Goal: Task Accomplishment & Management: Complete application form

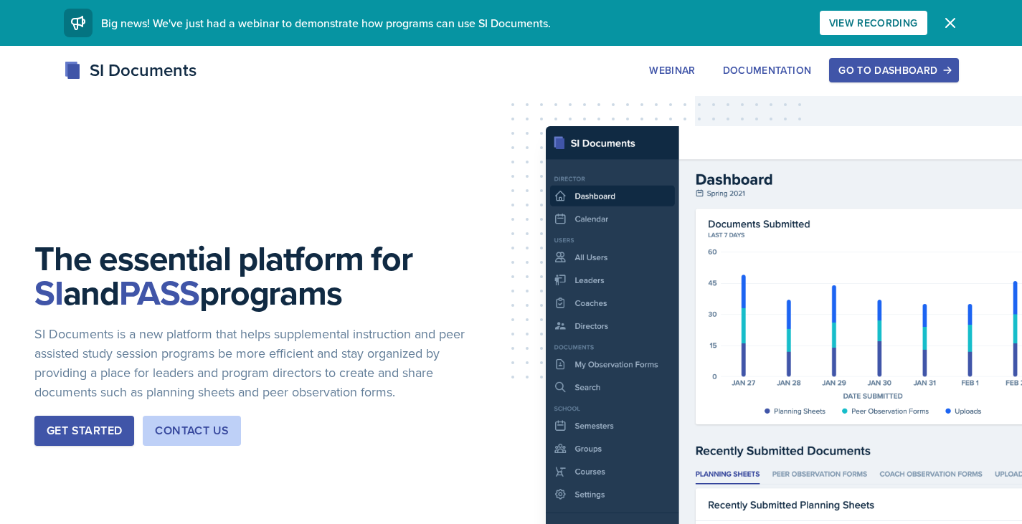
click at [883, 65] on div "Go to Dashboard" at bounding box center [894, 70] width 110 height 11
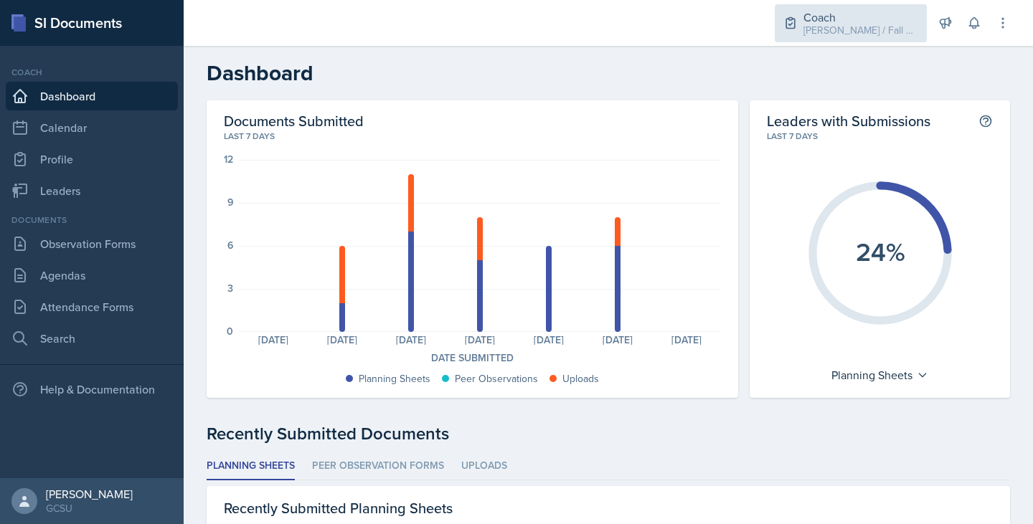
click at [857, 24] on div "[PERSON_NAME] / Fall 2025" at bounding box center [861, 30] width 115 height 15
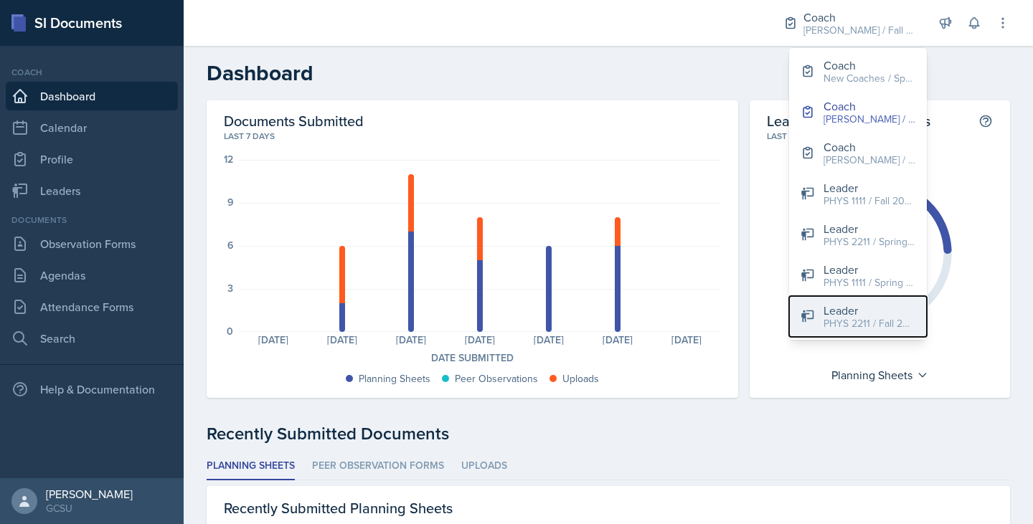
click at [827, 325] on div "PHYS 2211 / Fall 2025" at bounding box center [870, 323] width 92 height 15
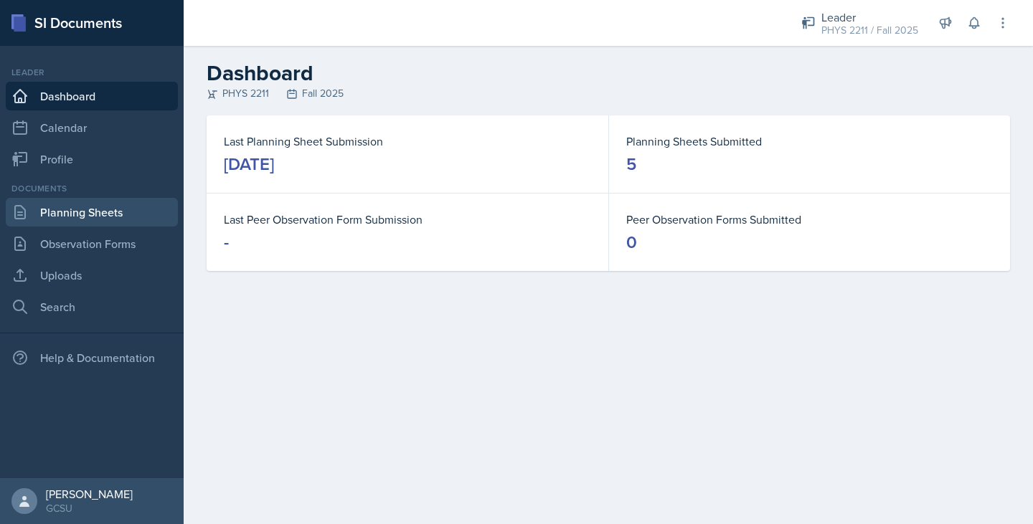
click at [85, 220] on link "Planning Sheets" at bounding box center [92, 212] width 172 height 29
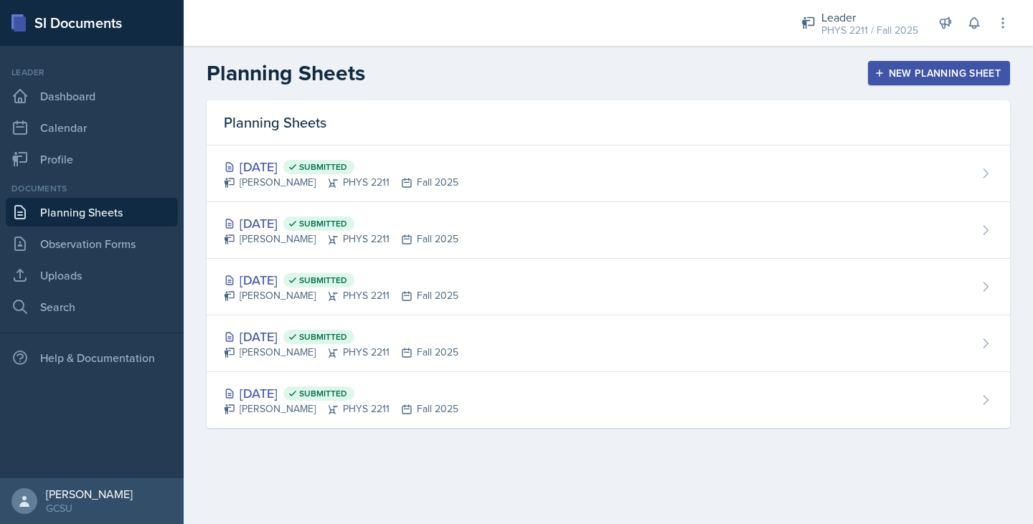
click at [882, 69] on icon "button" at bounding box center [880, 73] width 10 height 10
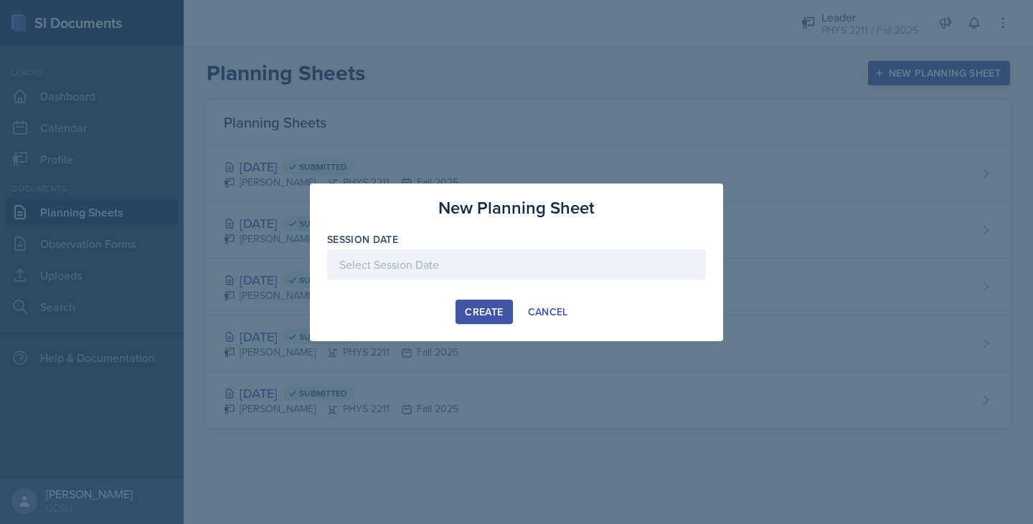
click at [423, 272] on div at bounding box center [516, 265] width 379 height 30
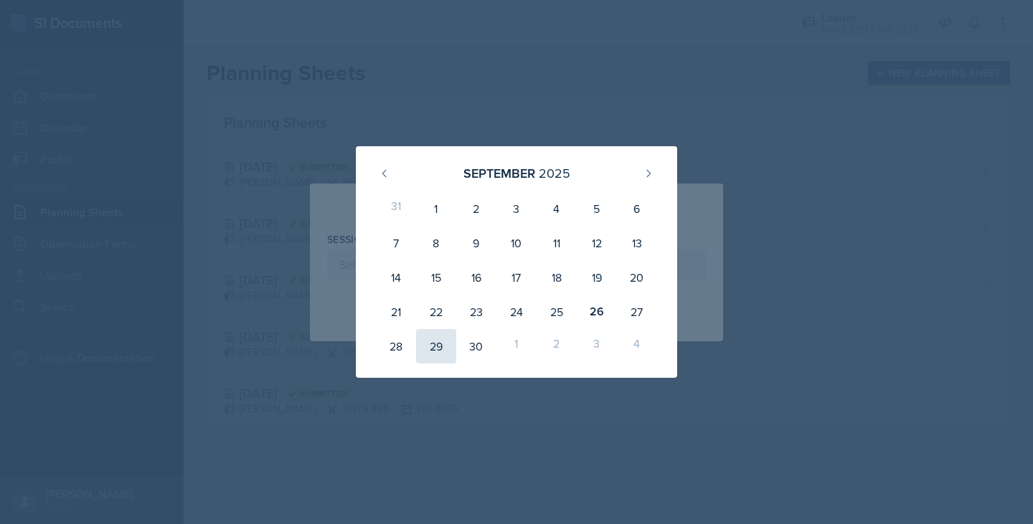
click at [437, 343] on div "29" at bounding box center [436, 346] width 40 height 34
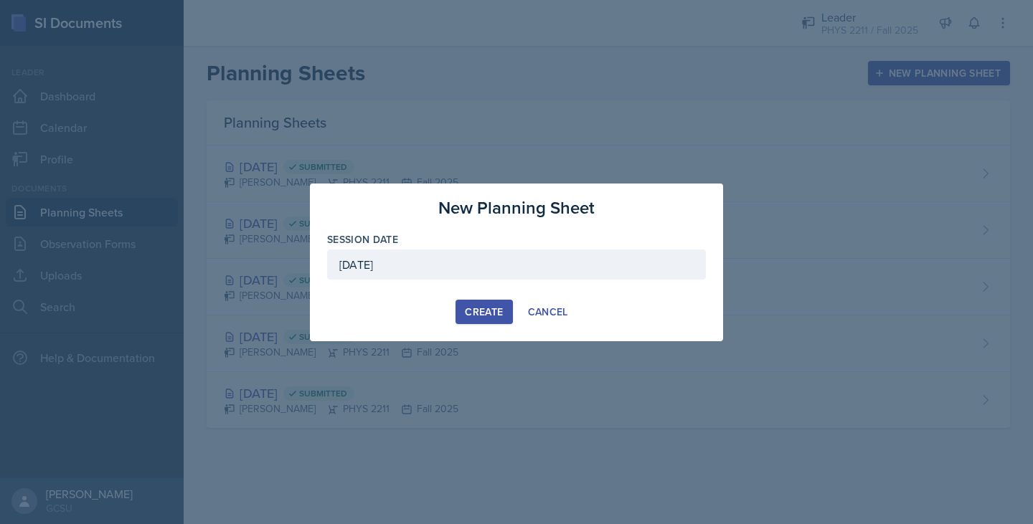
click at [459, 255] on div "September 29th, 2025" at bounding box center [516, 265] width 379 height 30
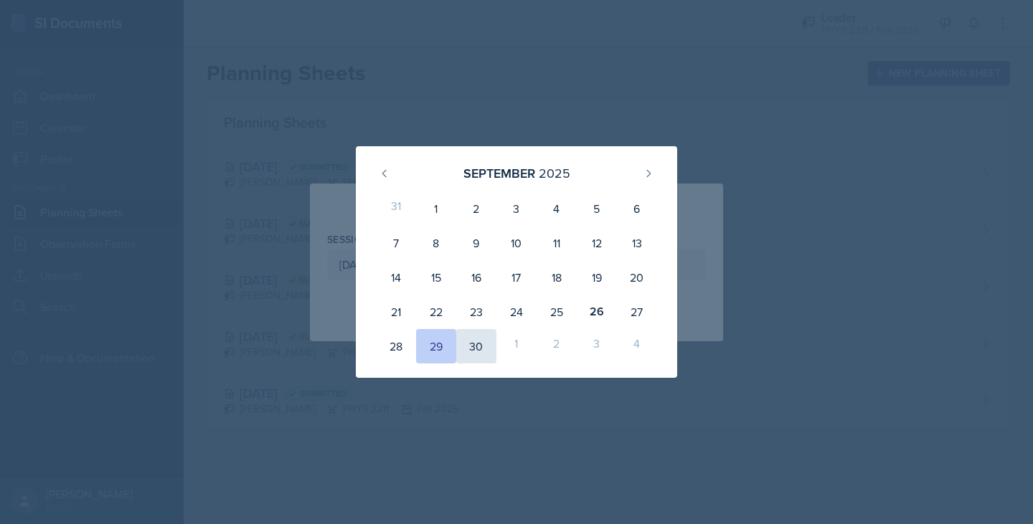
click at [474, 339] on div "30" at bounding box center [476, 346] width 40 height 34
type input "September 30th, 2025"
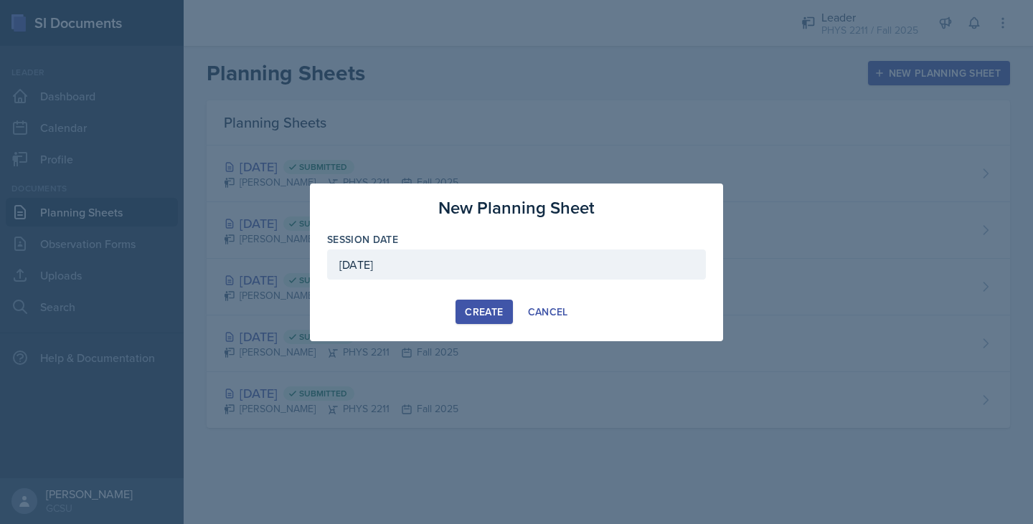
click at [491, 321] on button "Create" at bounding box center [484, 312] width 57 height 24
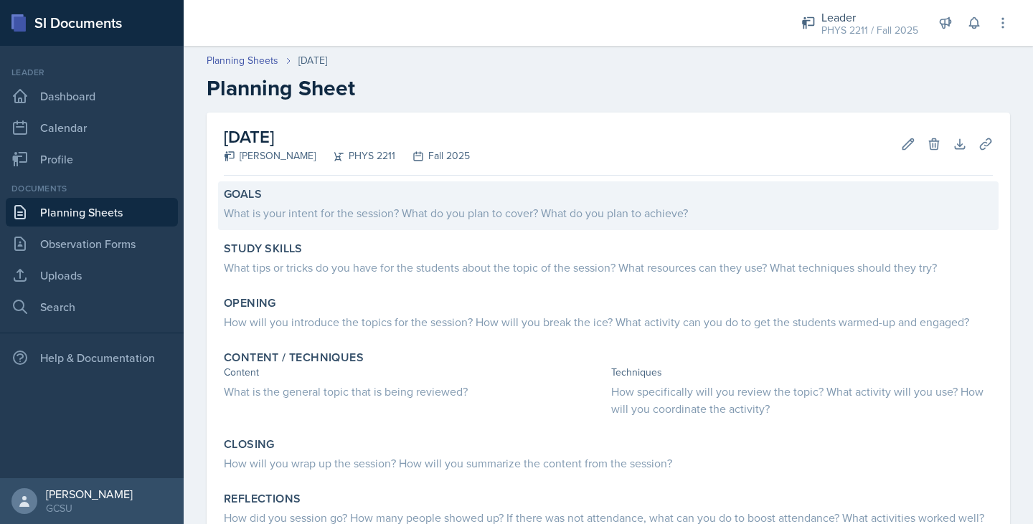
click at [673, 220] on div "What is your intent for the session? What do you plan to cover? What do you pla…" at bounding box center [608, 212] width 769 height 17
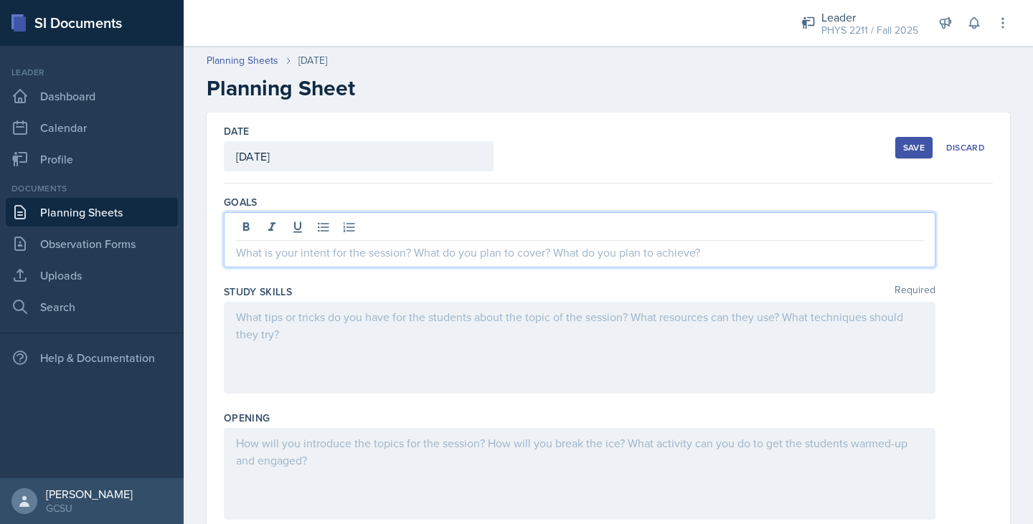
click at [672, 230] on div at bounding box center [580, 239] width 712 height 55
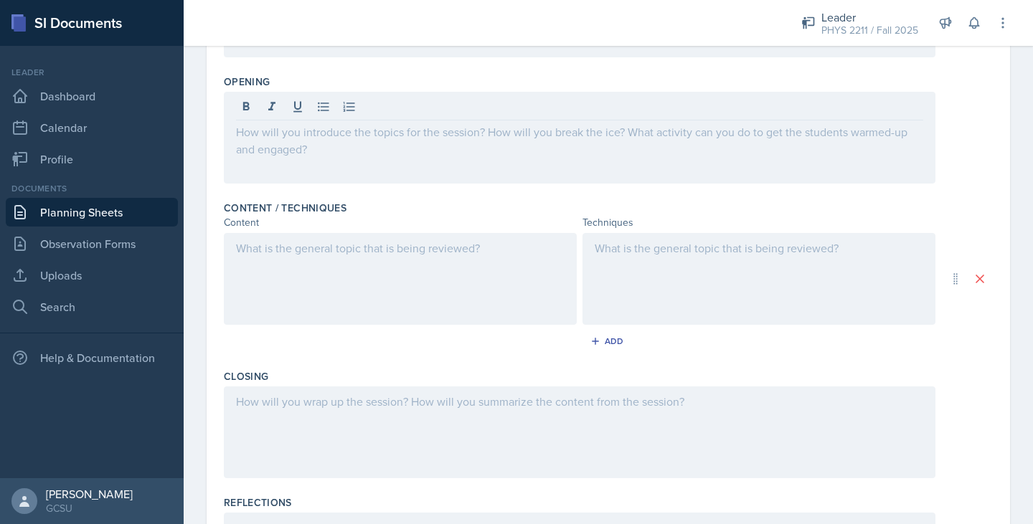
click at [472, 232] on div "Content / Techniques Content Techniques Add" at bounding box center [608, 279] width 769 height 169
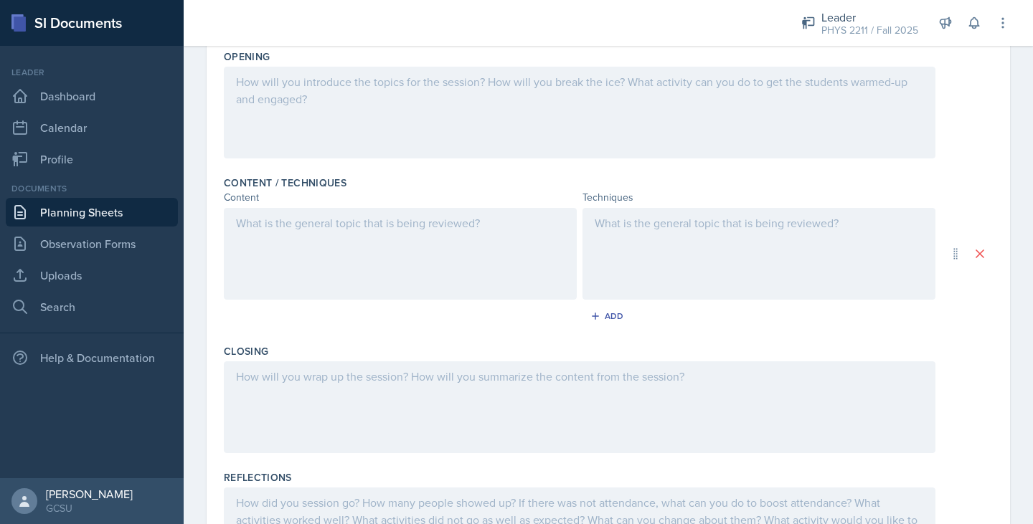
scroll to position [311, 0]
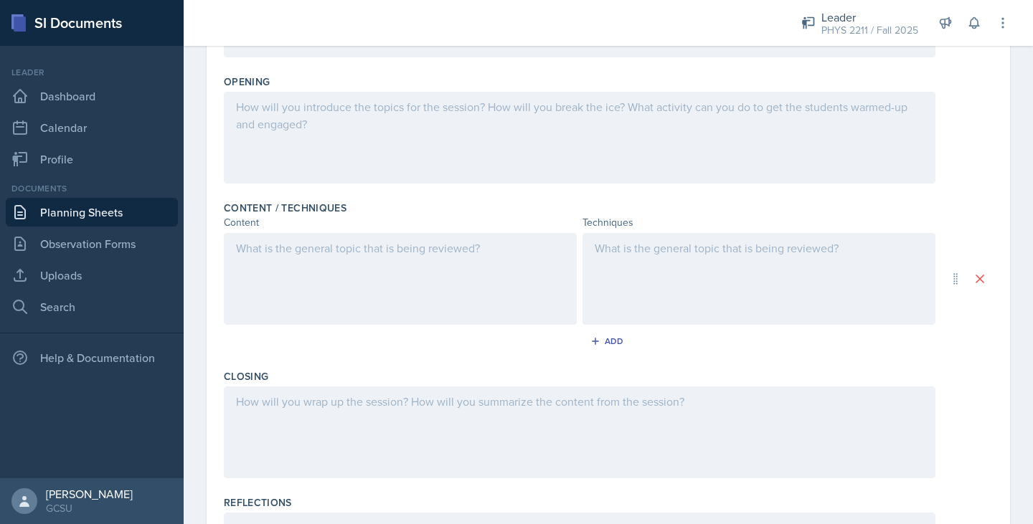
click at [605, 232] on div "Content / Techniques Content Techniques Add" at bounding box center [608, 279] width 769 height 169
click at [438, 238] on div at bounding box center [400, 279] width 353 height 92
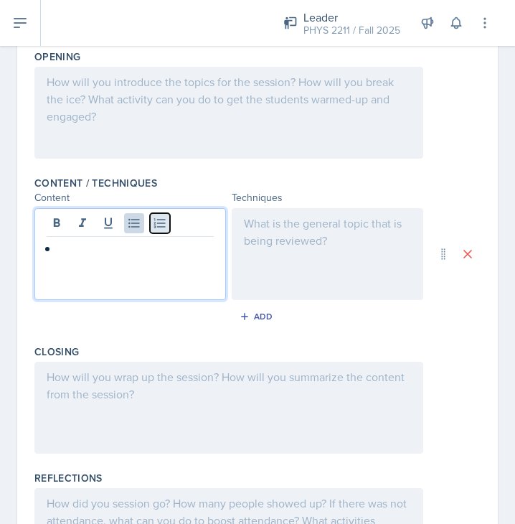
click at [169, 230] on button at bounding box center [160, 223] width 20 height 20
click at [109, 248] on p at bounding box center [136, 248] width 156 height 17
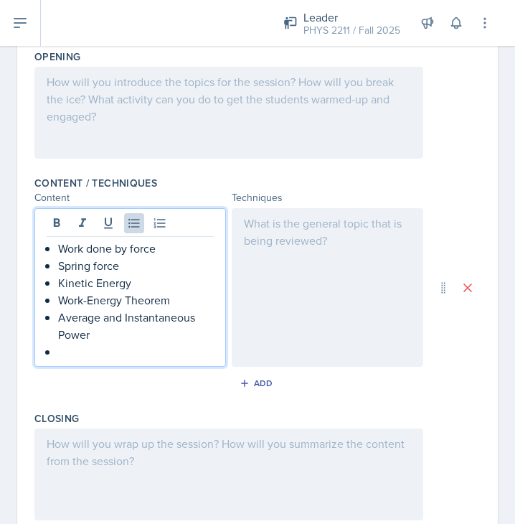
click at [133, 348] on p at bounding box center [136, 351] width 156 height 17
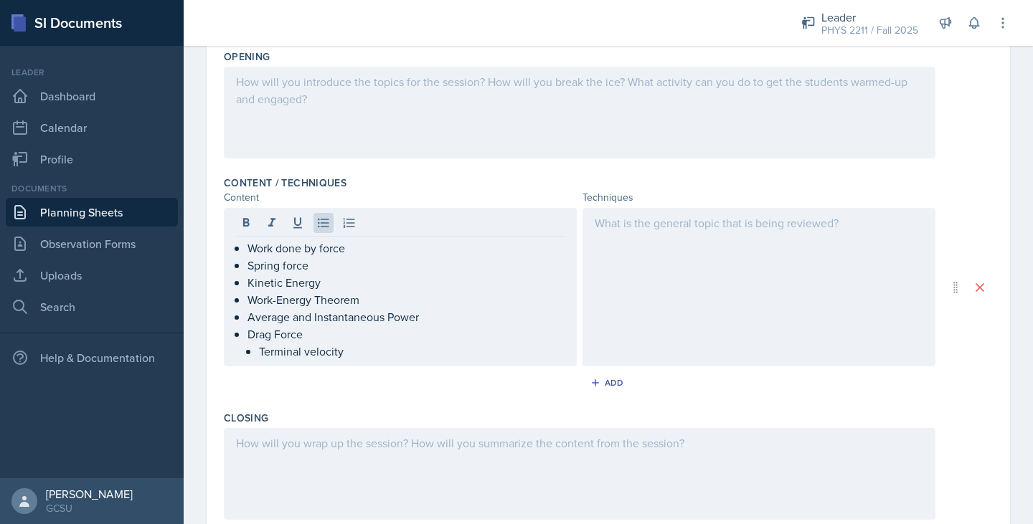
click at [702, 287] on div at bounding box center [759, 287] width 353 height 159
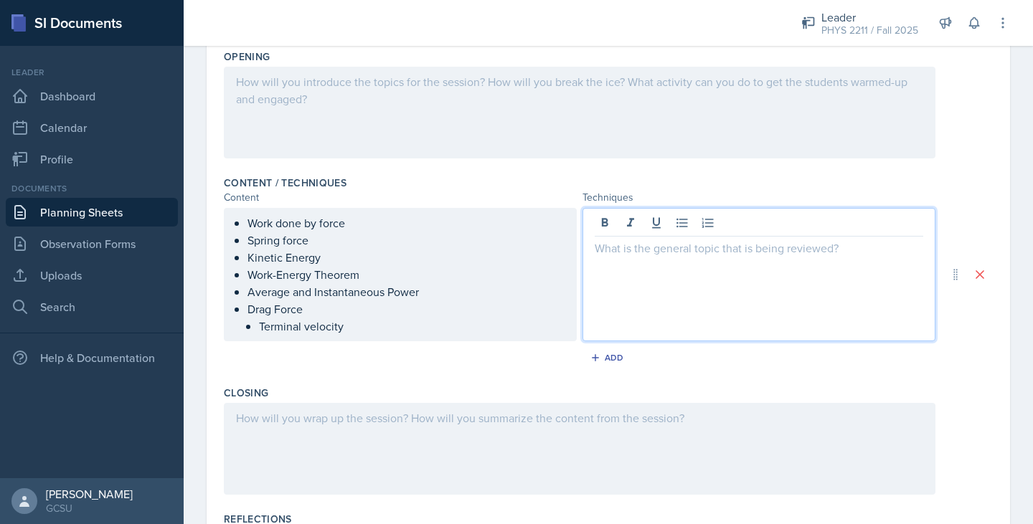
scroll to position [362, 0]
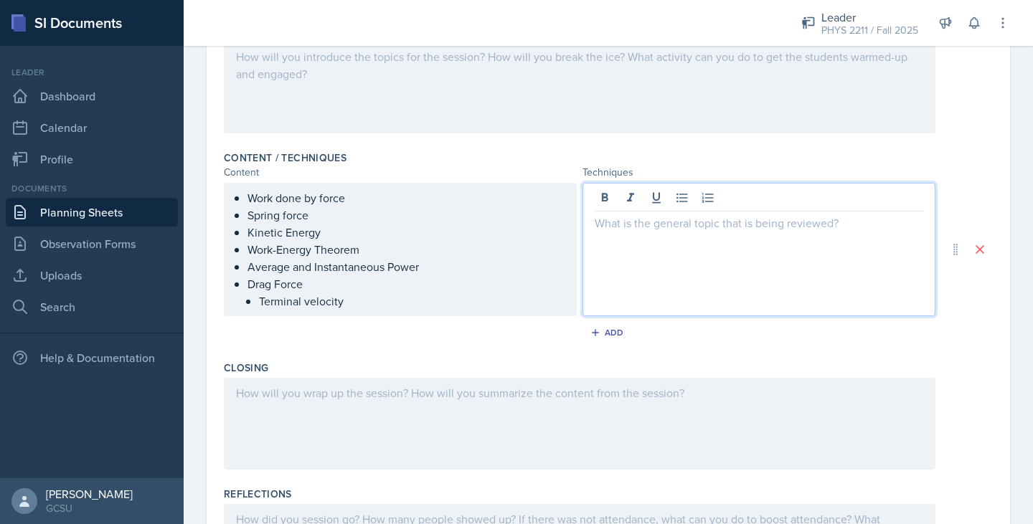
click at [456, 275] on ul "Work done by force Spring force Kinetic Energy Work-Energy Theorem Average and …" at bounding box center [406, 249] width 317 height 121
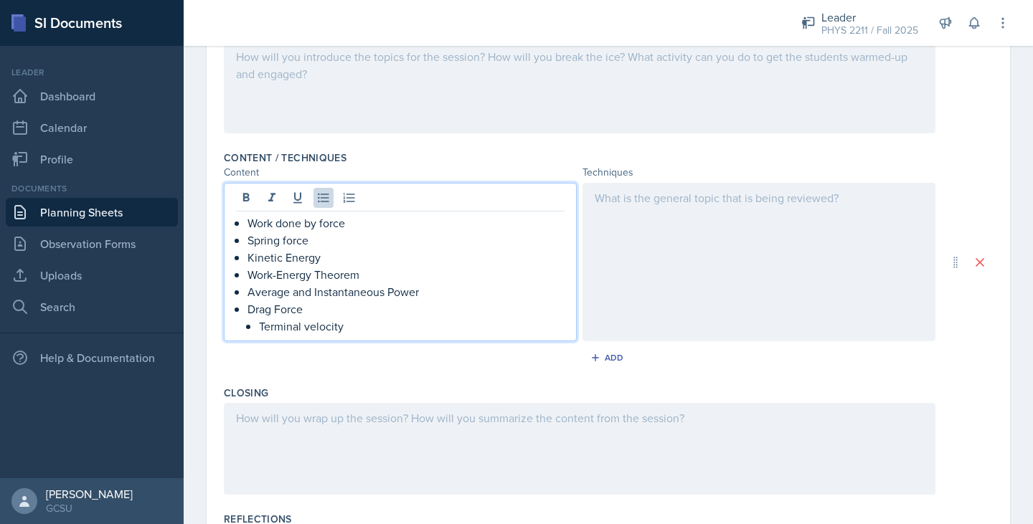
click at [466, 329] on p "Terminal velocity" at bounding box center [412, 326] width 306 height 17
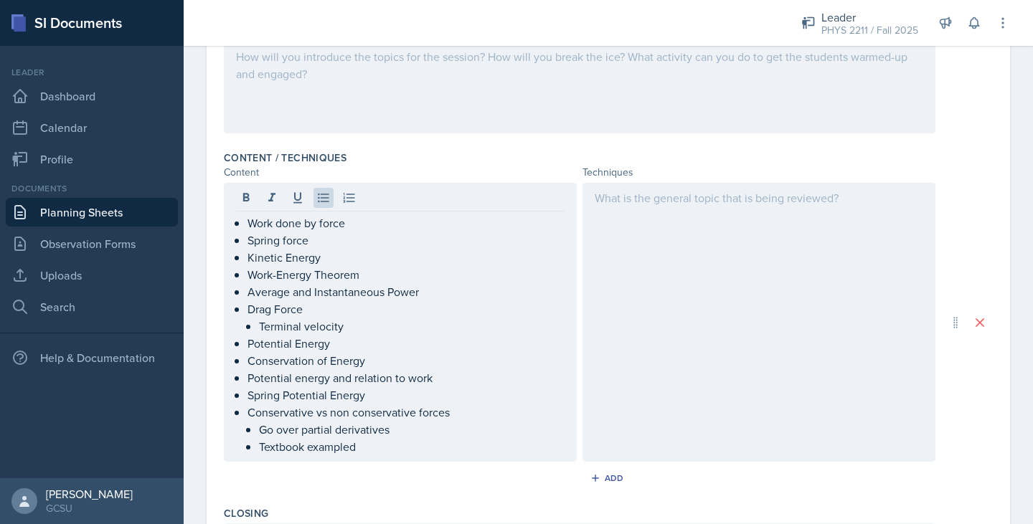
click at [758, 312] on div at bounding box center [759, 322] width 353 height 279
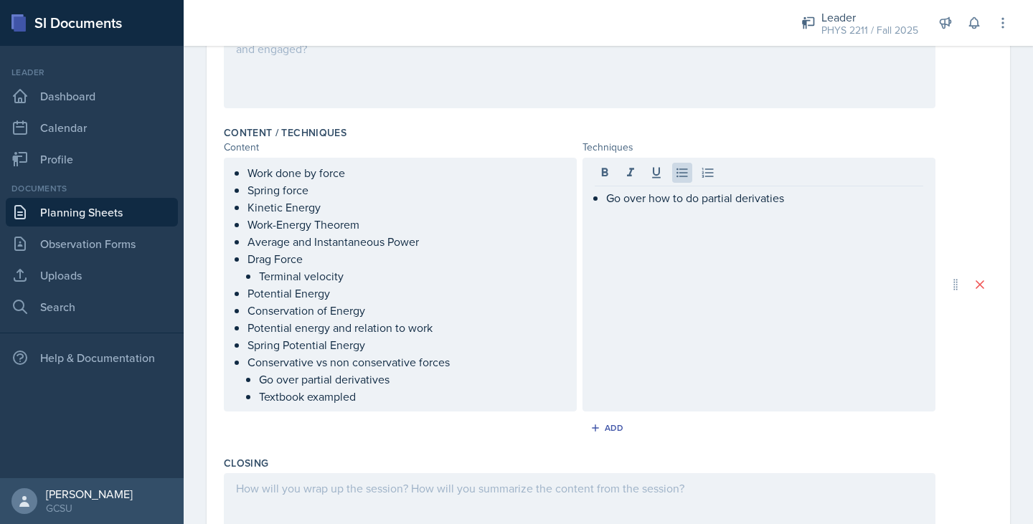
click at [698, 349] on div "Go over how to do partial derivaties" at bounding box center [759, 285] width 353 height 254
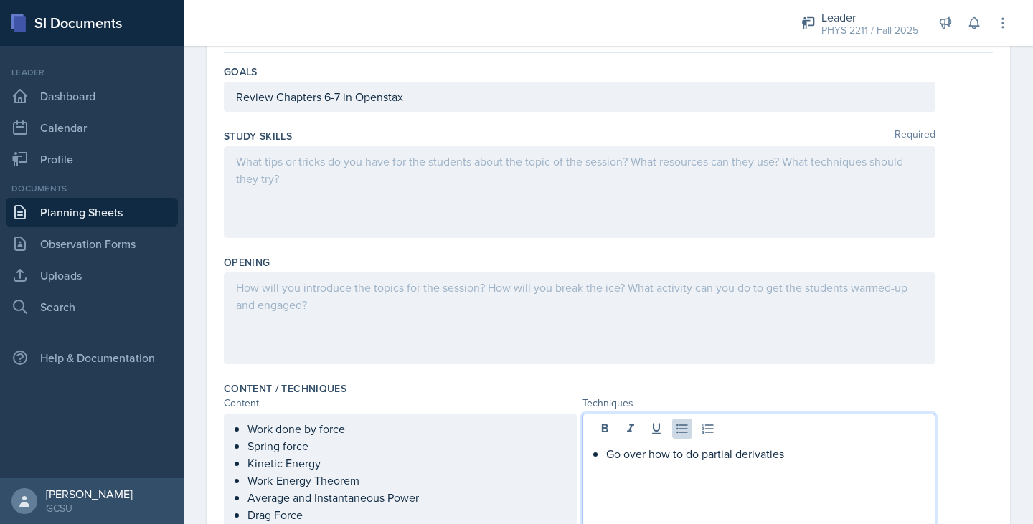
scroll to position [130, 0]
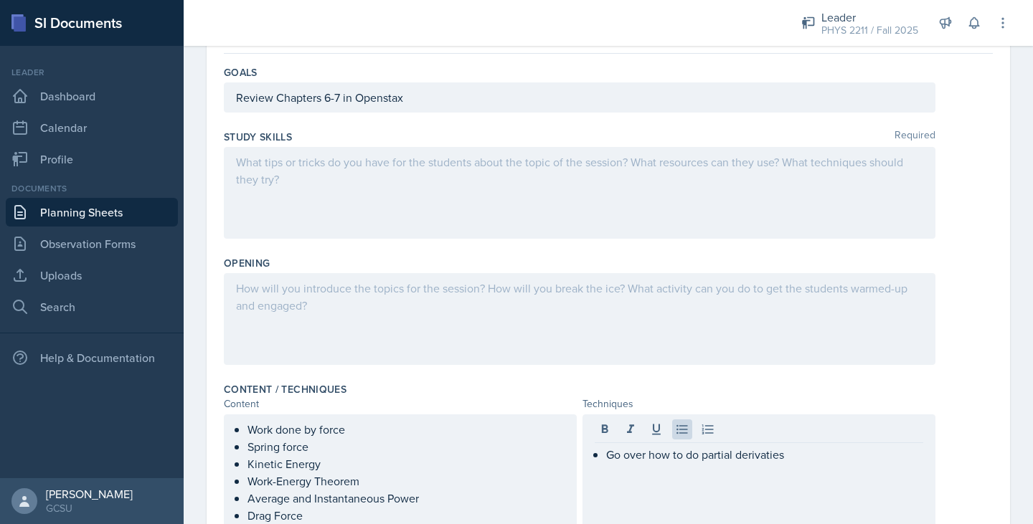
drag, startPoint x: 479, startPoint y: 183, endPoint x: 363, endPoint y: 181, distance: 116.3
click at [363, 181] on div at bounding box center [580, 193] width 712 height 92
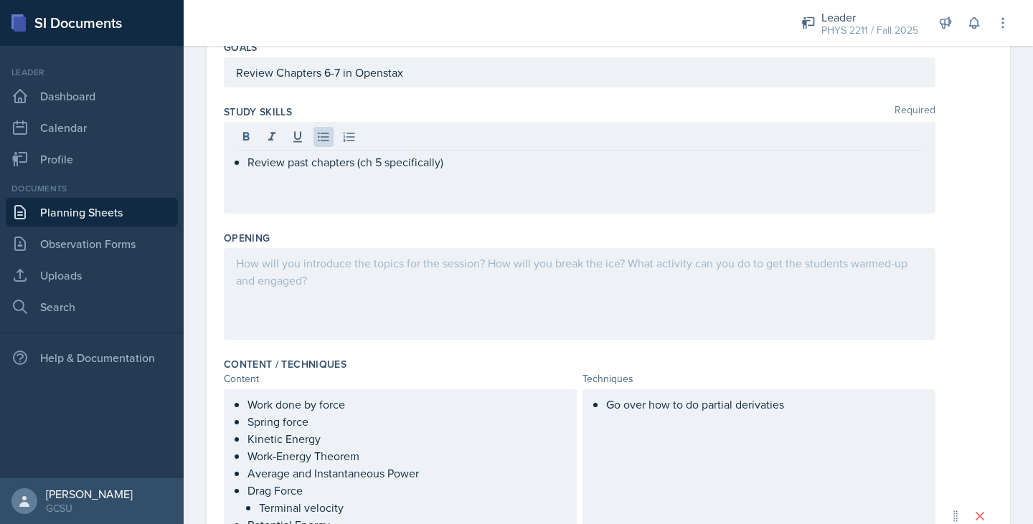
click at [867, 416] on div "Go over how to do partial derivaties" at bounding box center [759, 517] width 353 height 254
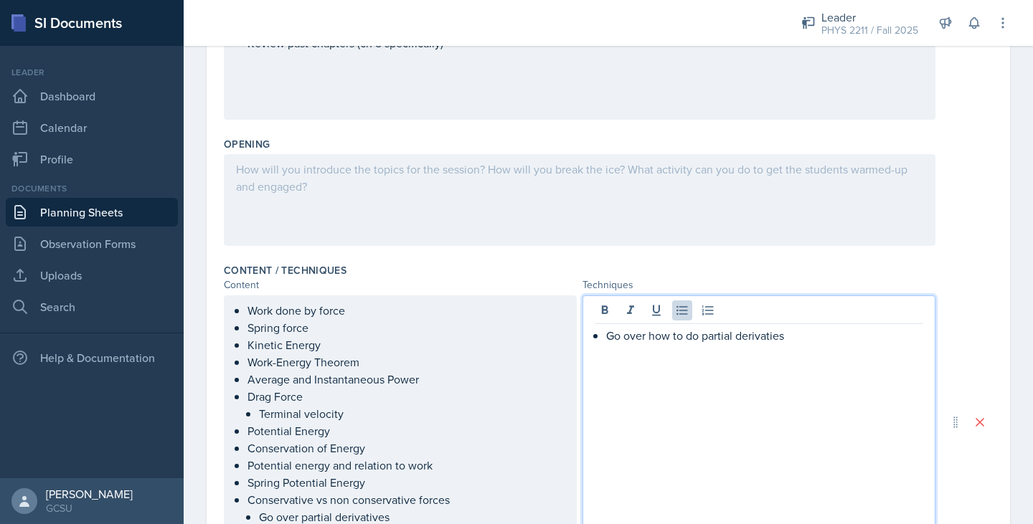
scroll to position [0, 0]
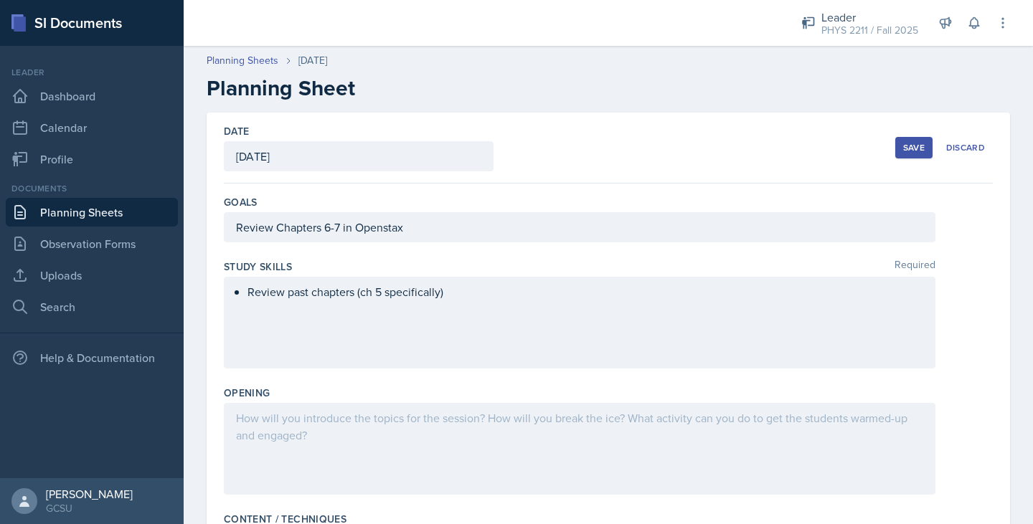
click at [895, 148] on button "Save" at bounding box center [913, 148] width 37 height 22
